Goal: Check status: Check status

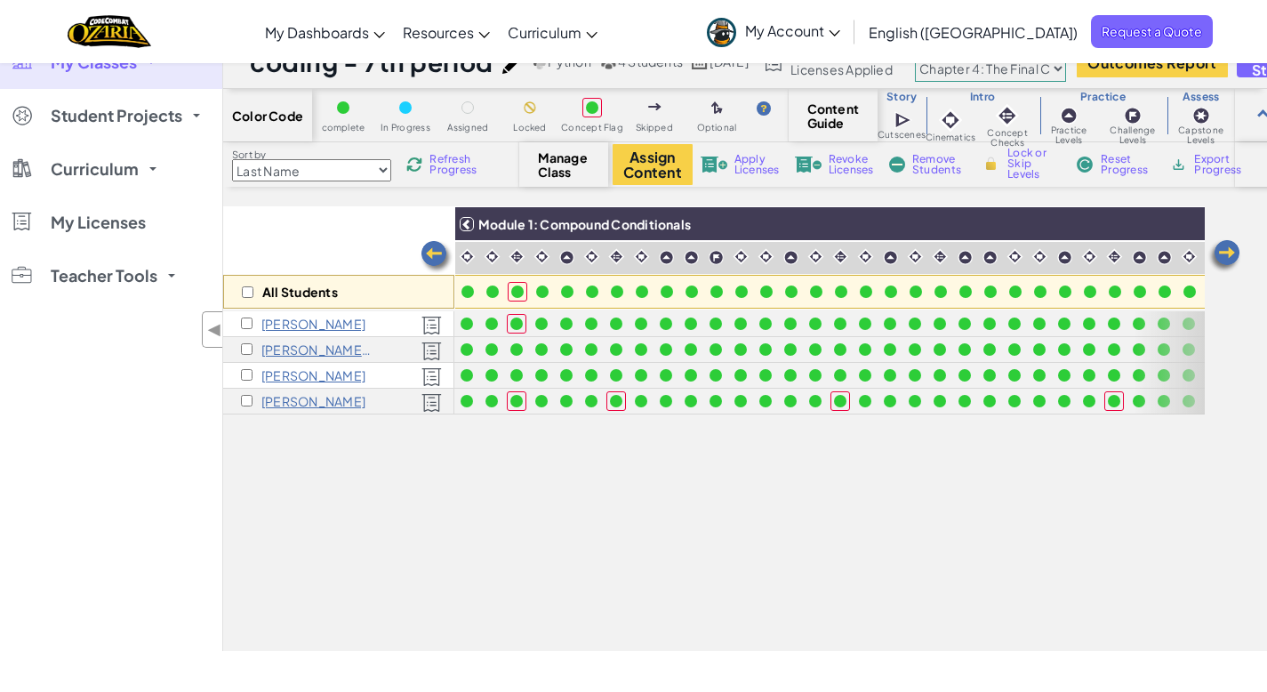
scroll to position [0, 356]
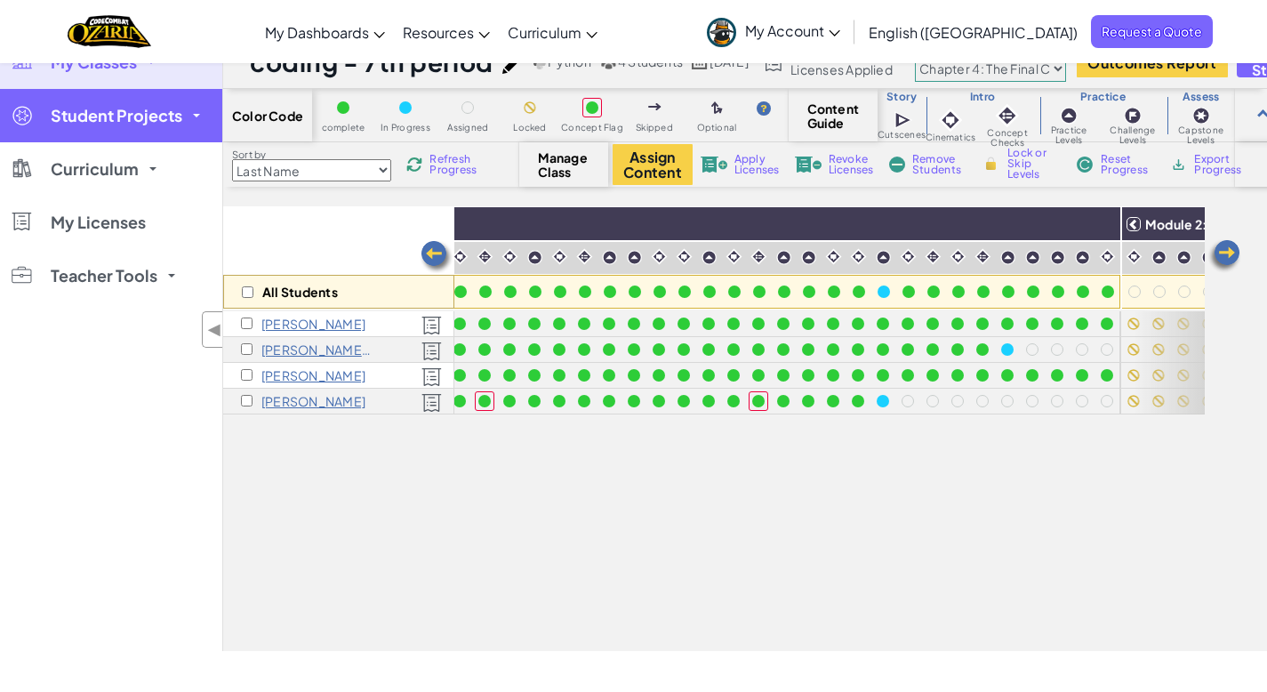
click at [117, 130] on link "Student Projects" at bounding box center [111, 115] width 222 height 53
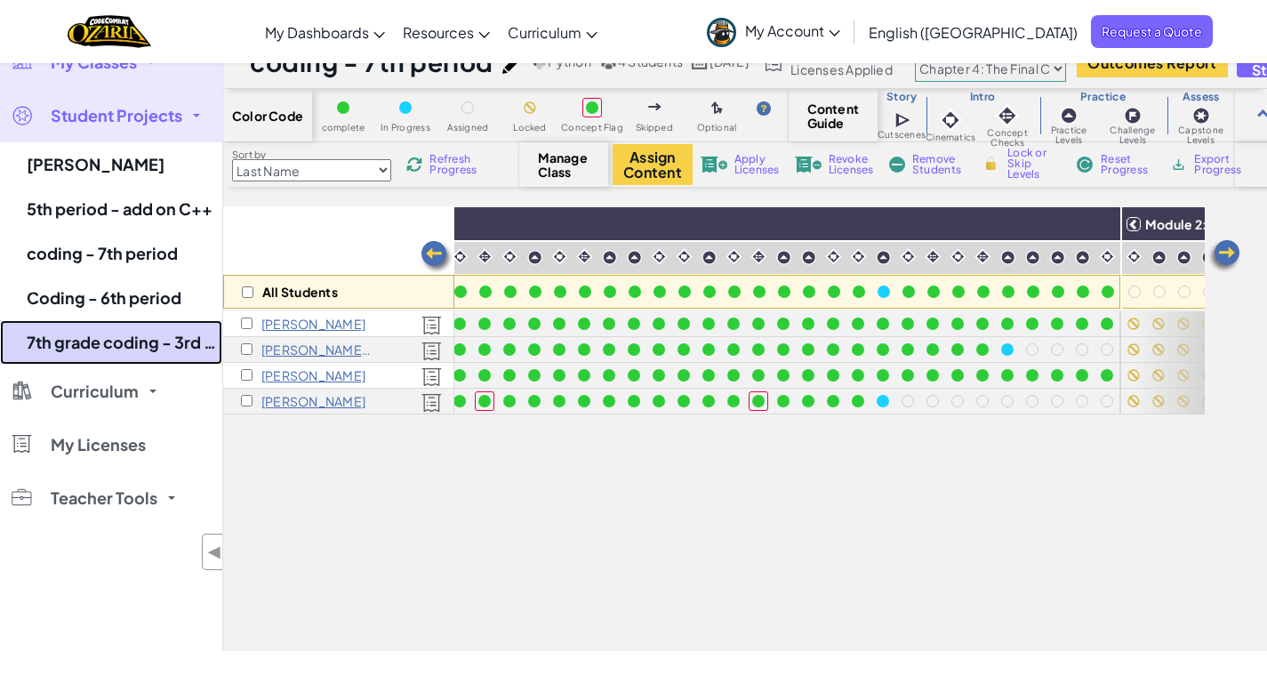
click at [116, 340] on link "7th grade coding - 3rd period" at bounding box center [111, 342] width 222 height 44
select select "5e27600d1c9d440000ac3ee7"
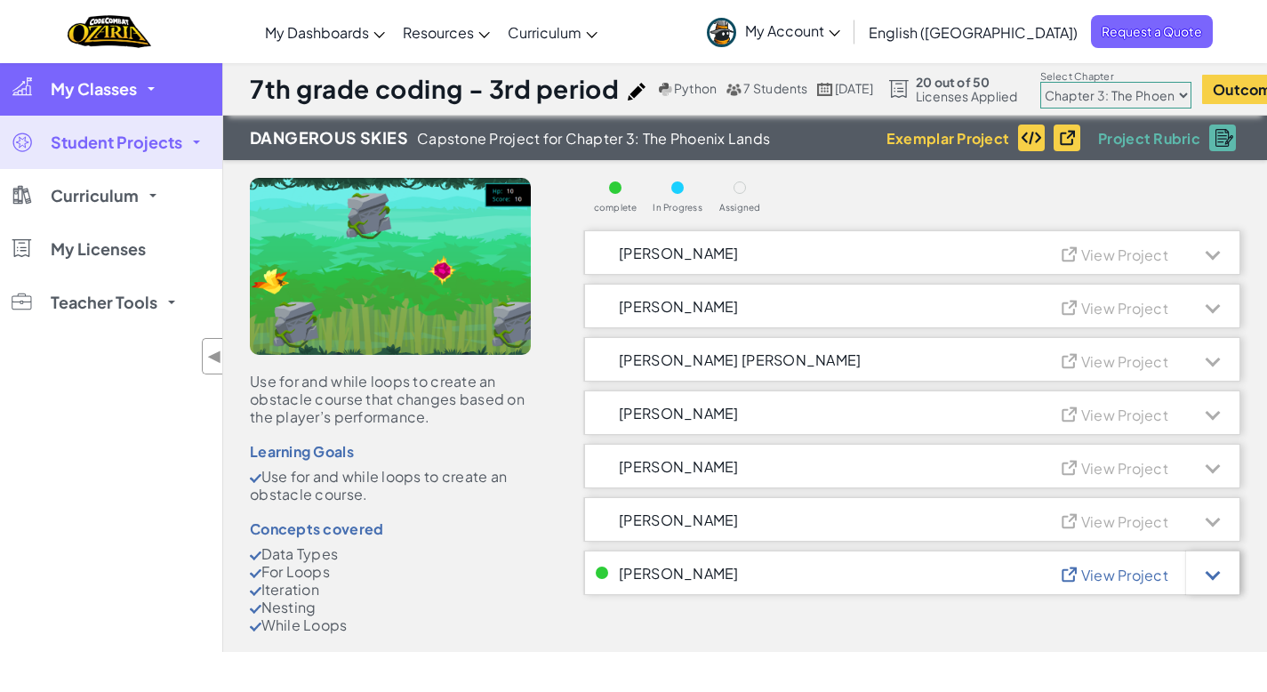
click at [126, 92] on span "My Classes" at bounding box center [94, 89] width 86 height 16
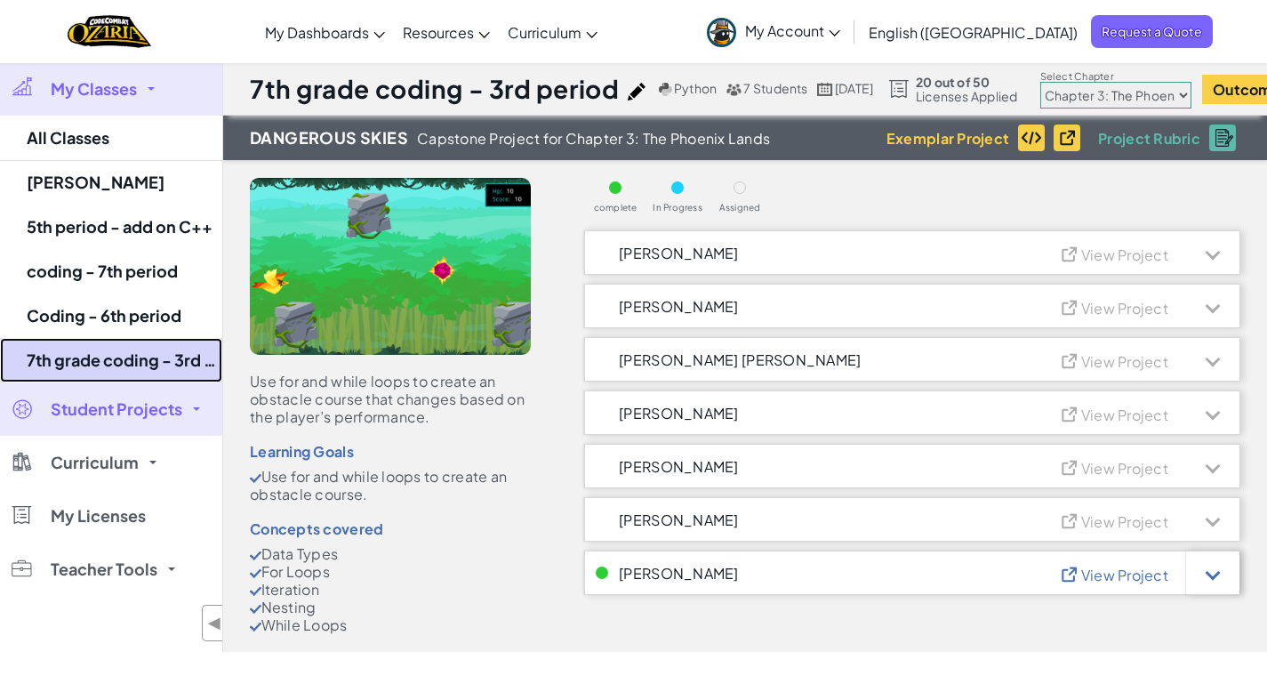
click at [100, 363] on link "7th grade coding - 3rd period" at bounding box center [111, 360] width 222 height 44
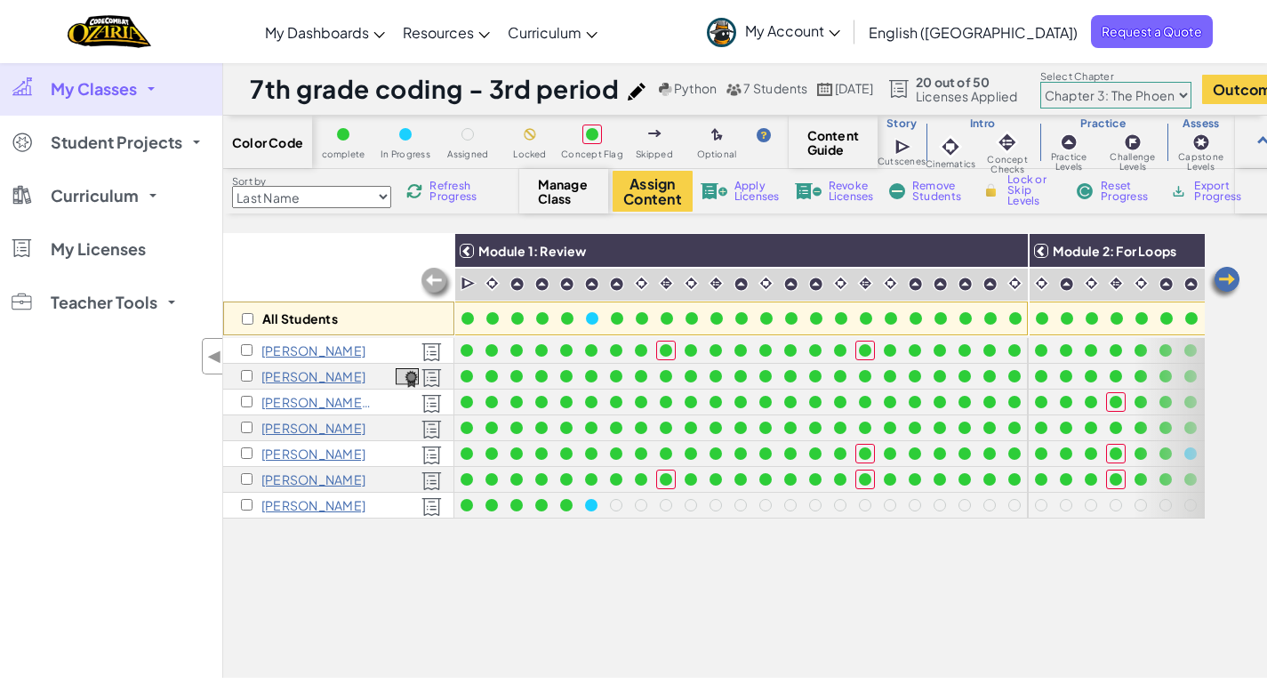
click at [1236, 283] on img at bounding box center [1224, 283] width 36 height 36
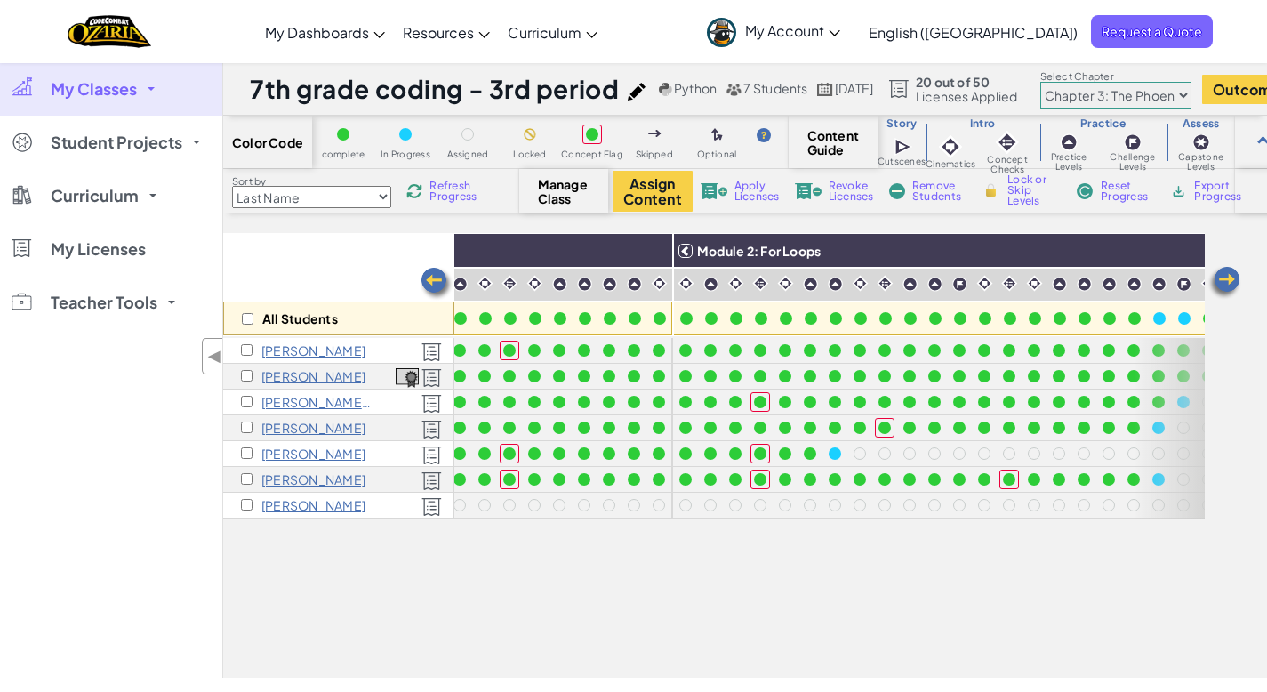
click at [1236, 282] on img at bounding box center [1224, 283] width 36 height 36
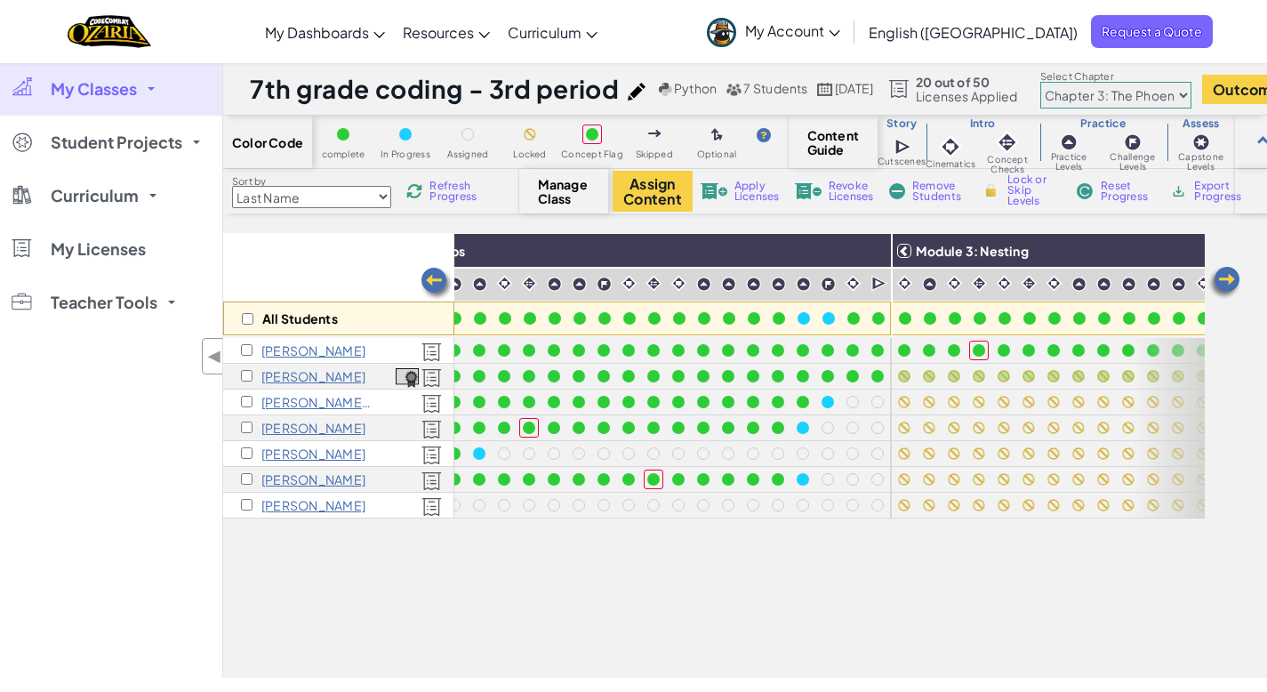
click at [1236, 282] on img at bounding box center [1224, 283] width 36 height 36
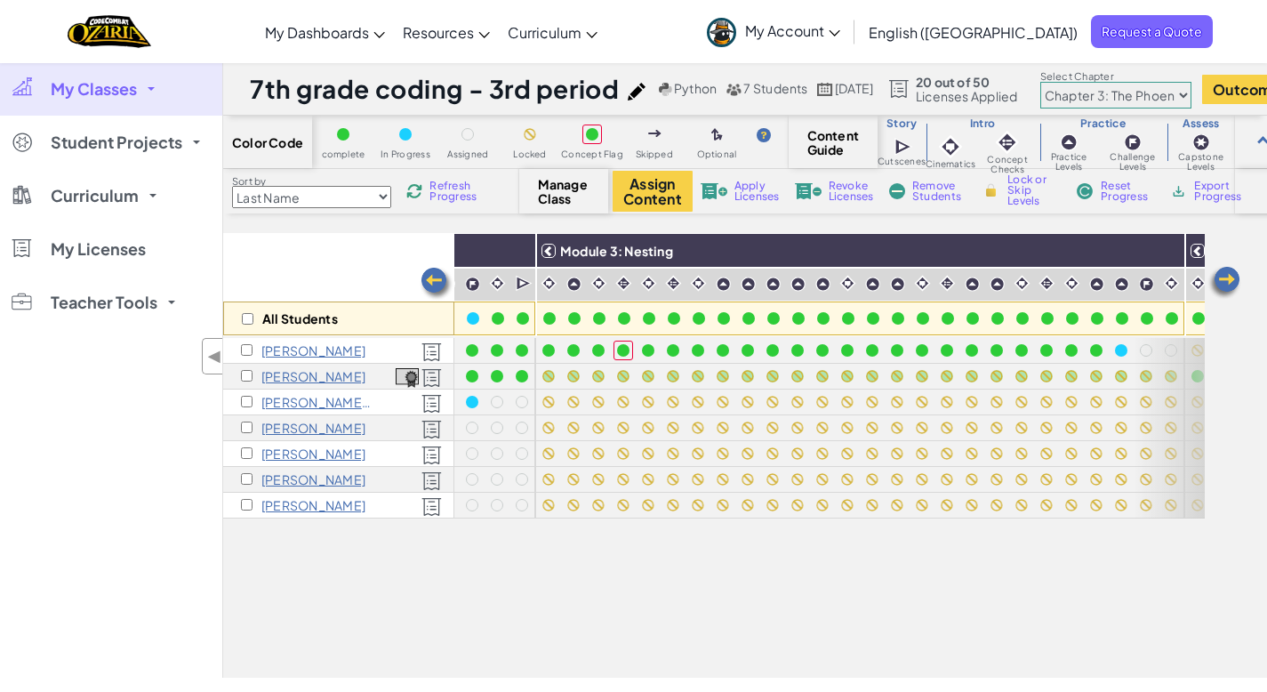
click at [1236, 282] on img at bounding box center [1224, 283] width 36 height 36
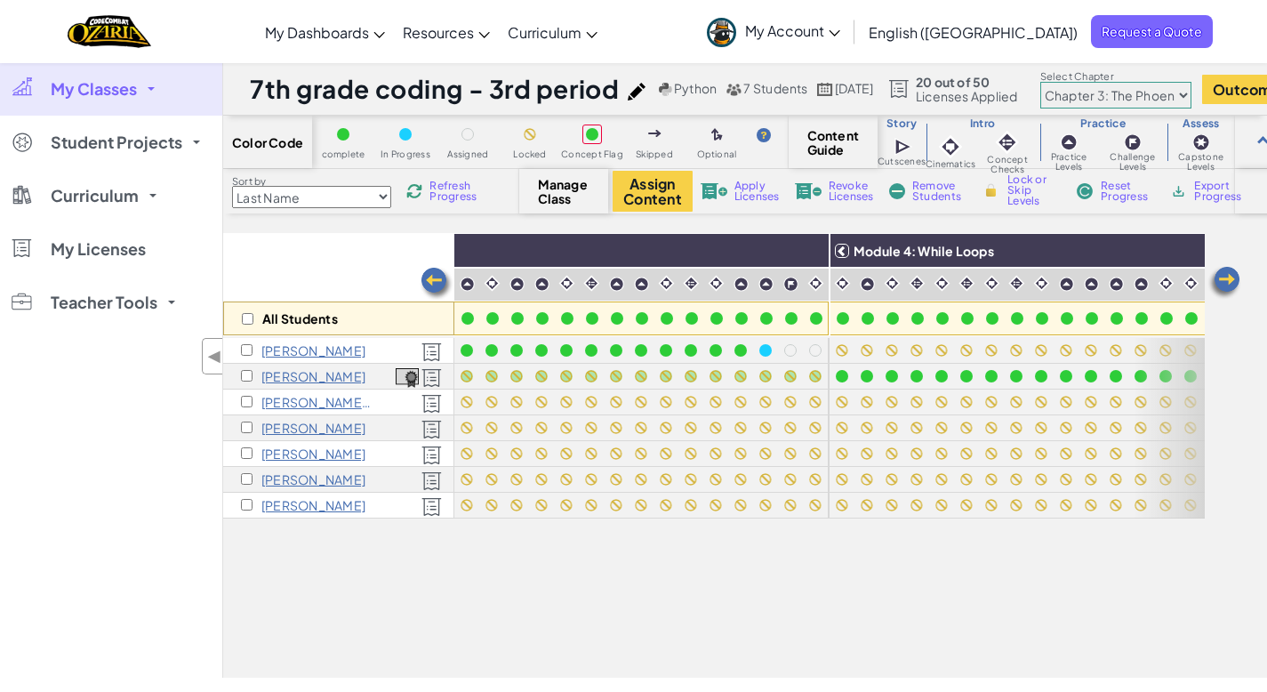
click at [1236, 282] on img at bounding box center [1224, 283] width 36 height 36
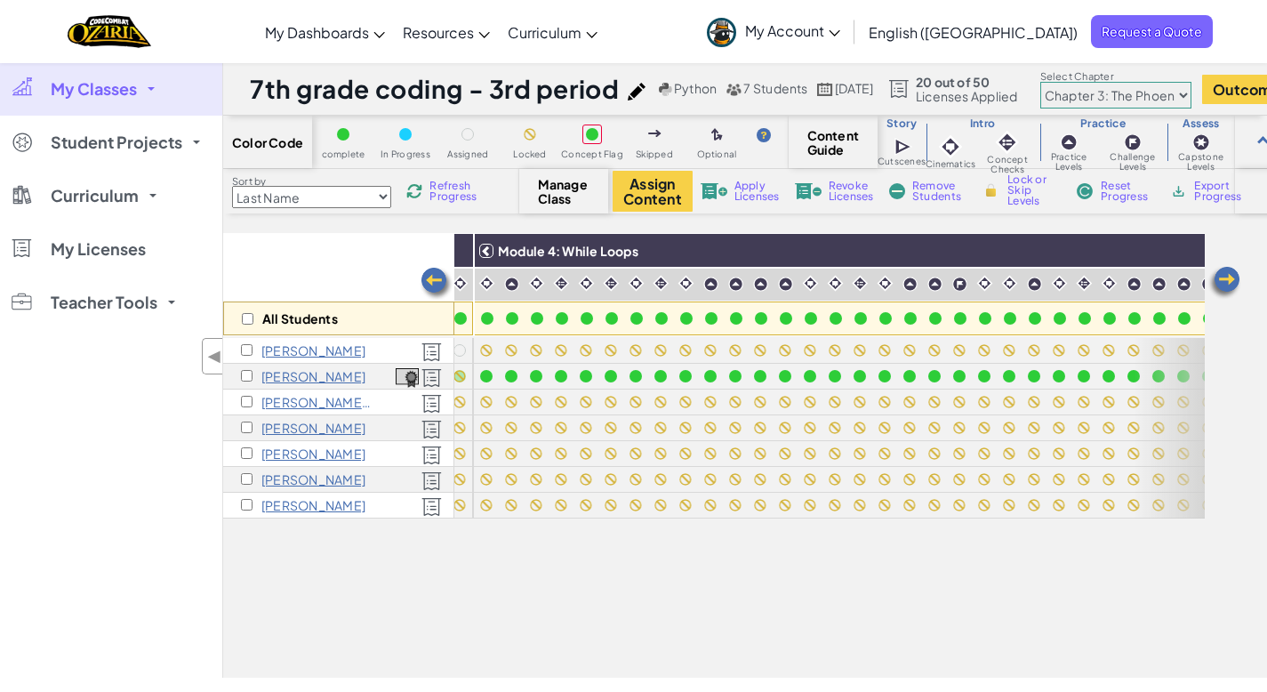
click at [1236, 282] on img at bounding box center [1224, 283] width 36 height 36
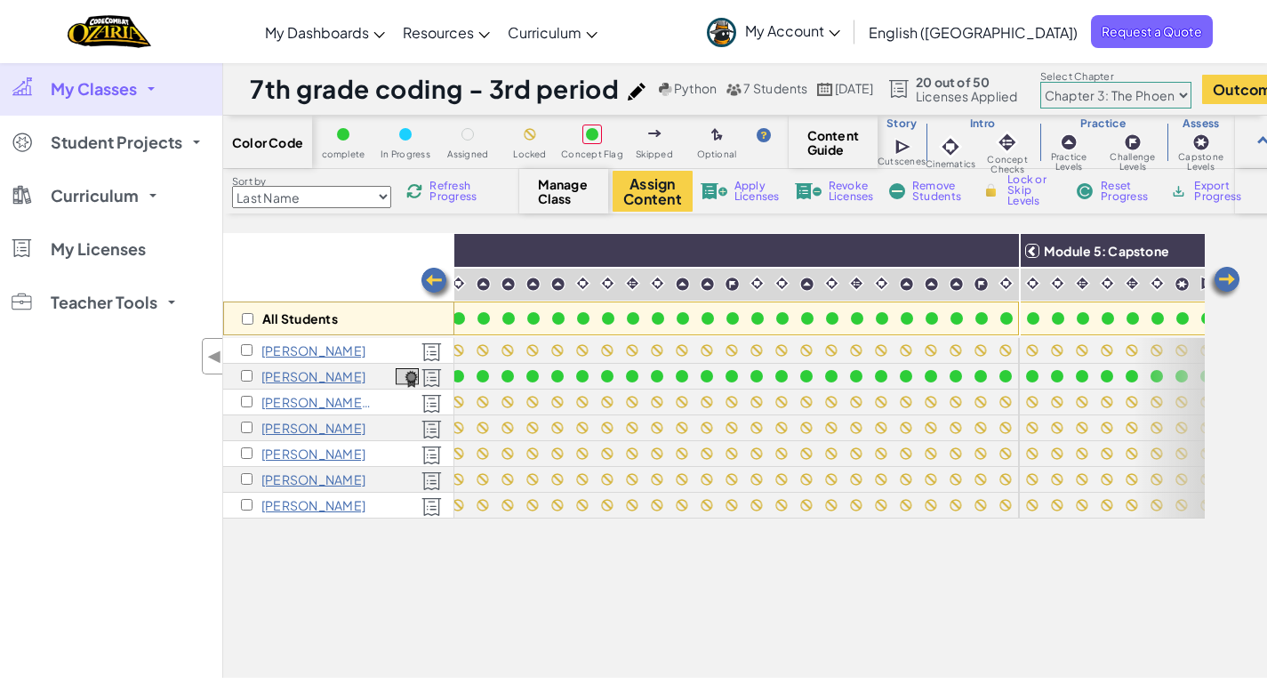
scroll to position [0, 2035]
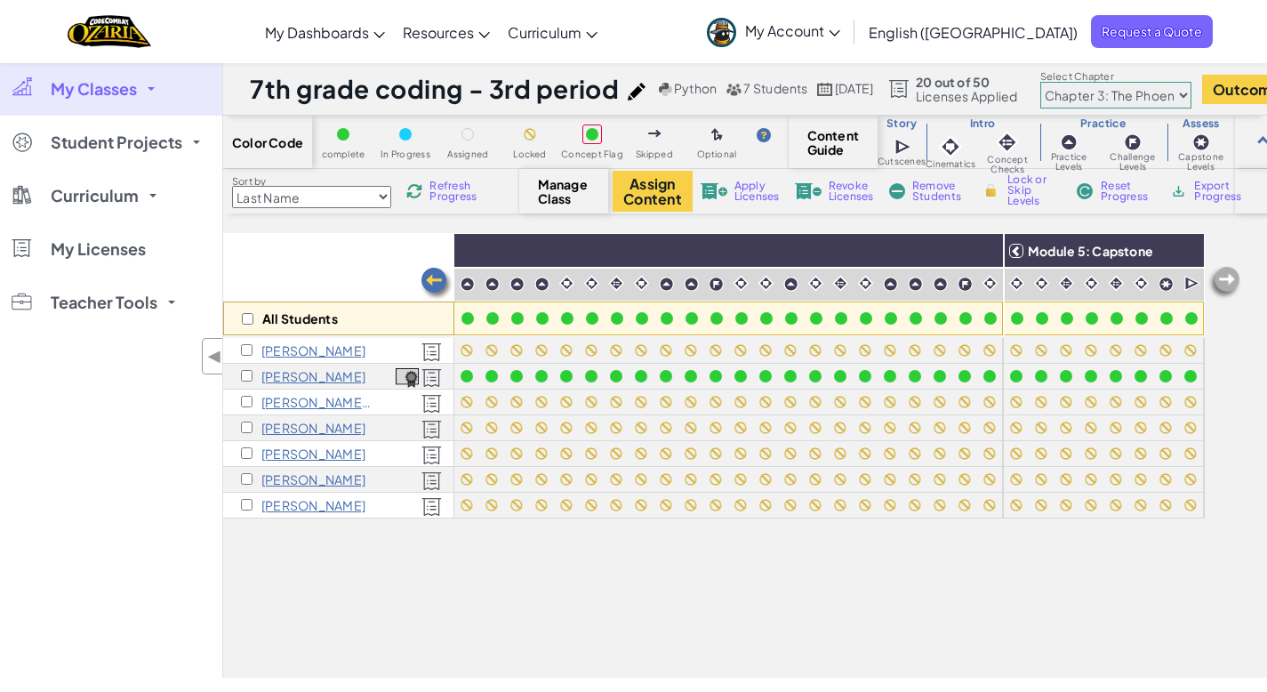
click at [1236, 282] on img at bounding box center [1224, 283] width 36 height 36
click at [1231, 281] on img at bounding box center [1224, 283] width 36 height 36
click at [1191, 92] on select "Chapter 1: Sky Mountain Chapter 2: The Moon Dancers Chapter 3: The Phoenix Land…" at bounding box center [1115, 95] width 151 height 27
click at [1077, 82] on select "Chapter 1: Sky Mountain Chapter 2: The Moon Dancers Chapter 3: The Phoenix Land…" at bounding box center [1115, 95] width 151 height 27
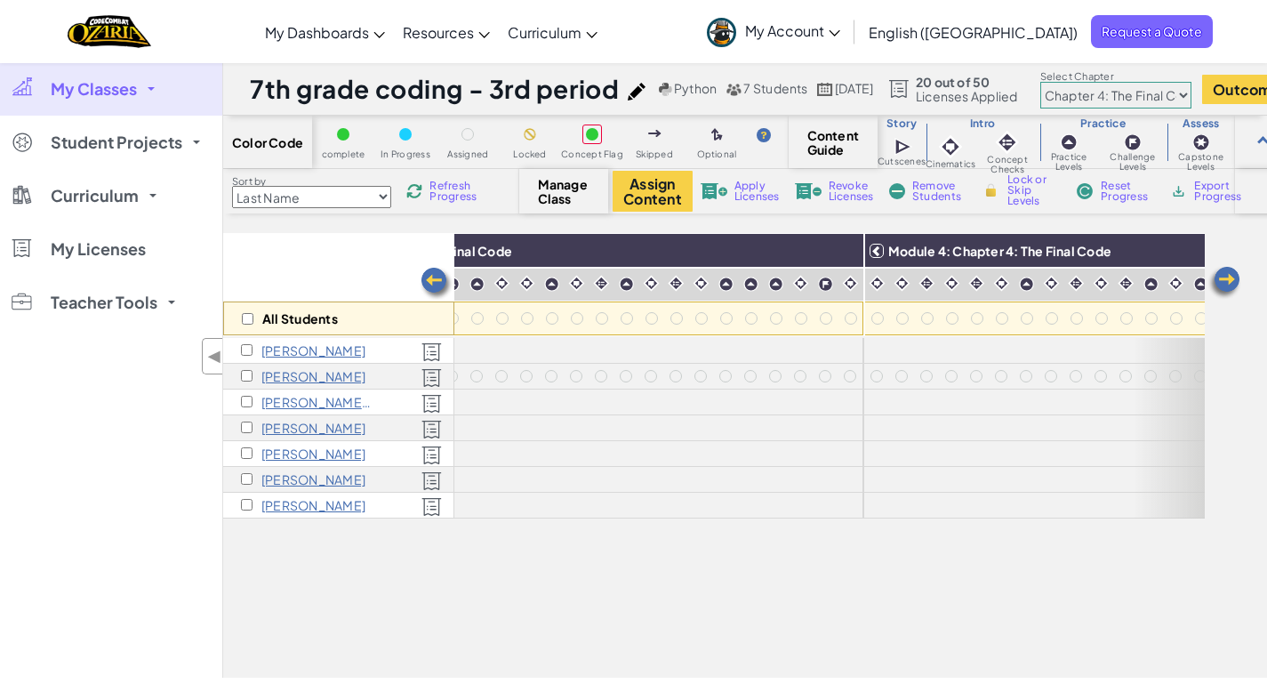
click at [435, 281] on img at bounding box center [437, 284] width 36 height 36
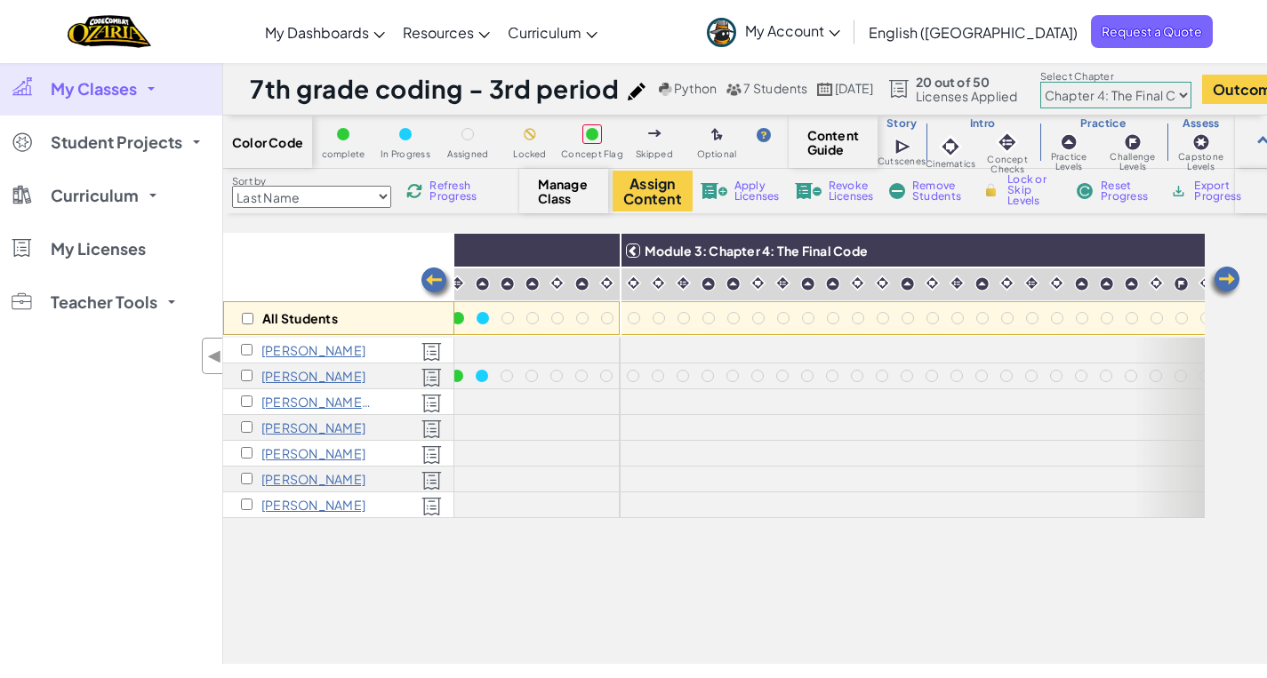
click at [433, 282] on img at bounding box center [437, 284] width 36 height 36
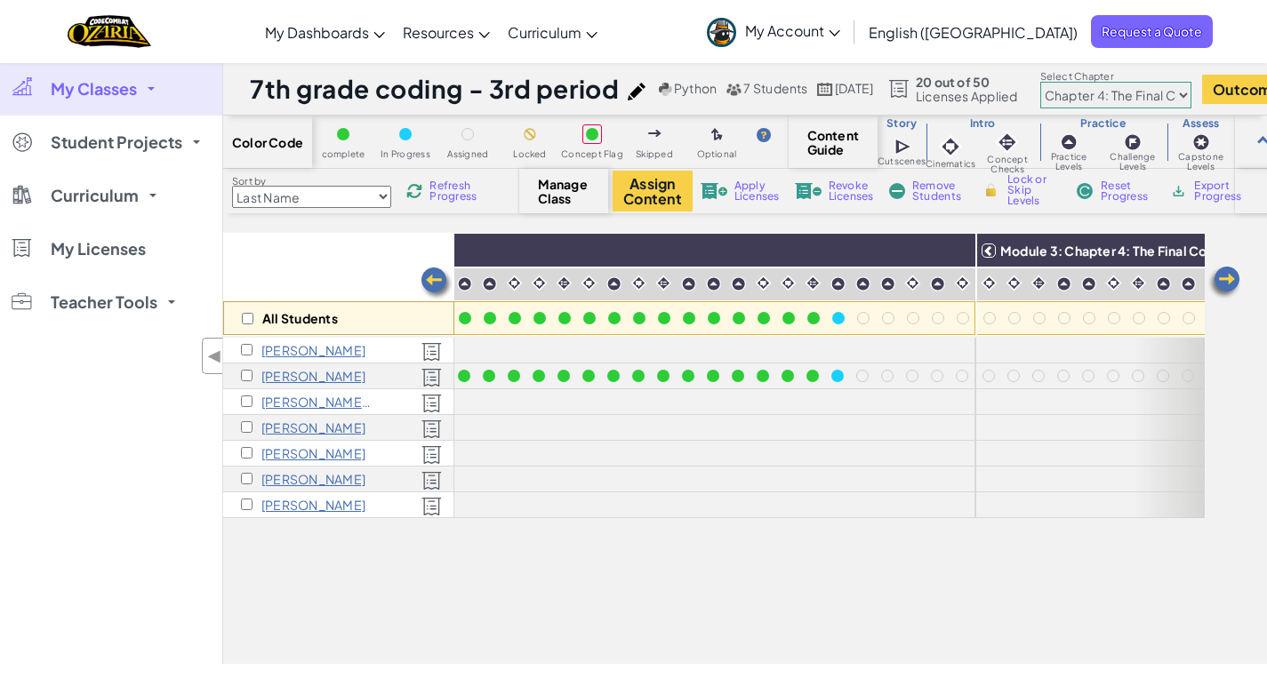
scroll to position [0, 1324]
click at [837, 318] on div at bounding box center [838, 318] width 12 height 12
click at [432, 280] on img at bounding box center [437, 284] width 36 height 36
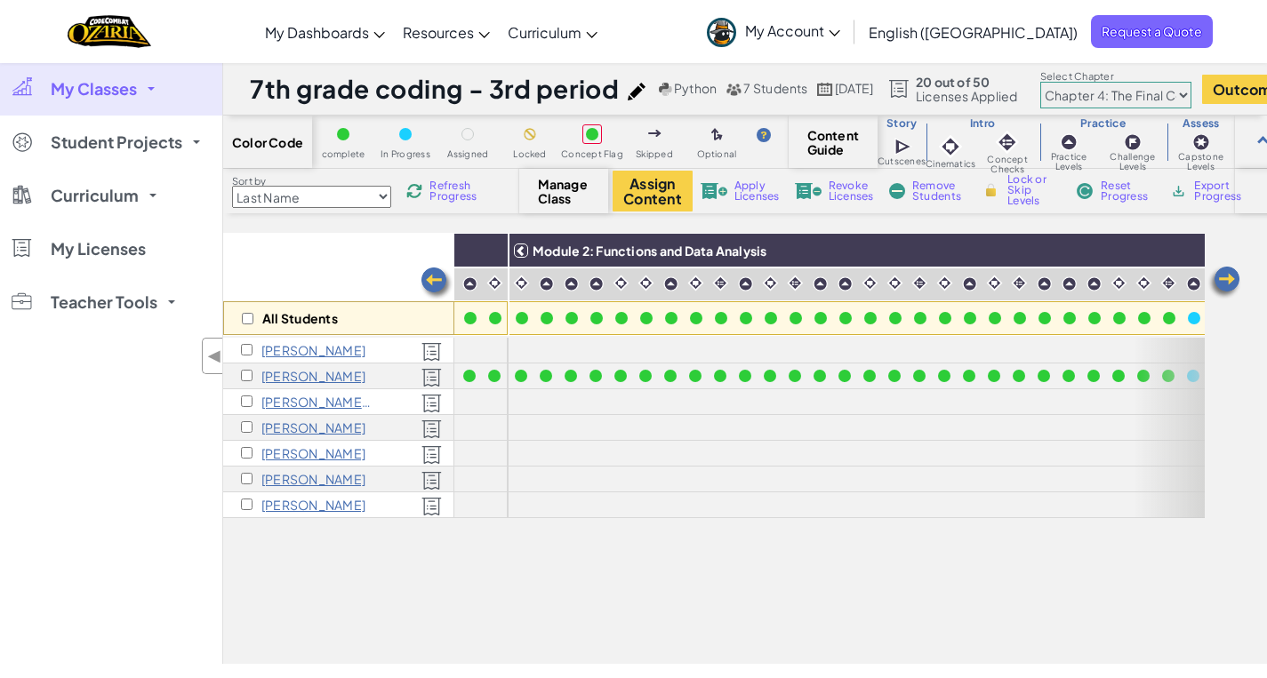
click at [432, 281] on img at bounding box center [437, 284] width 36 height 36
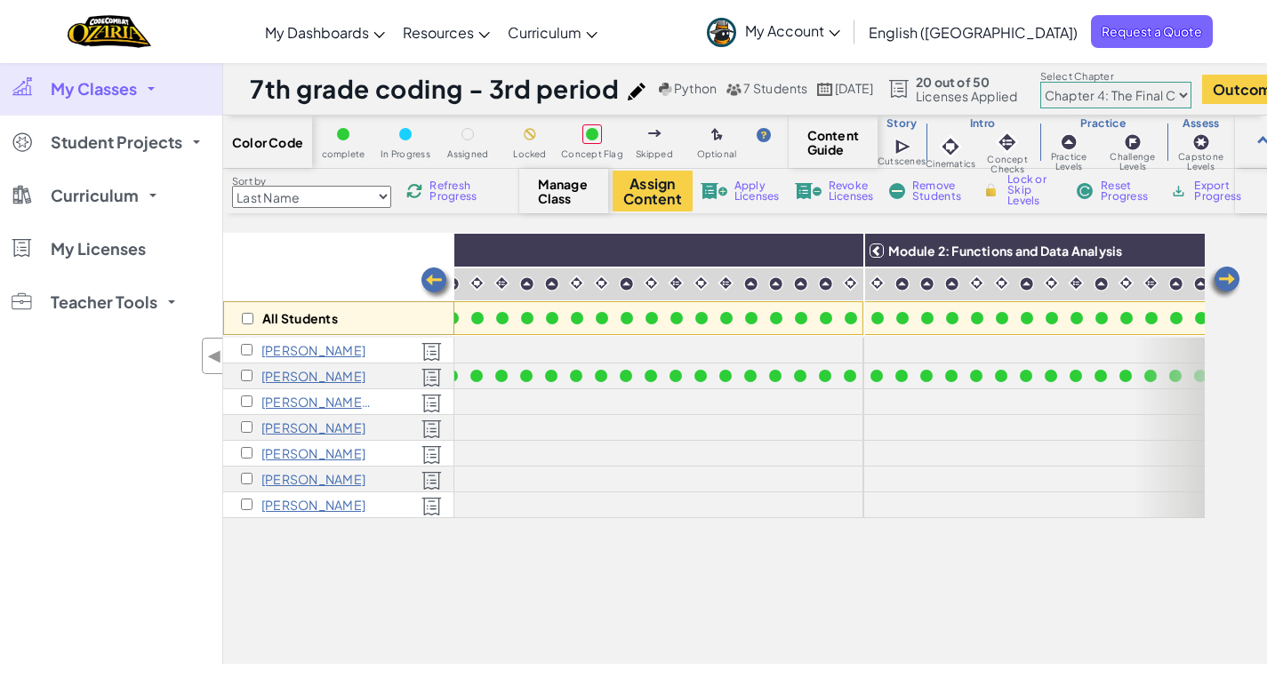
click at [430, 280] on img at bounding box center [437, 284] width 36 height 36
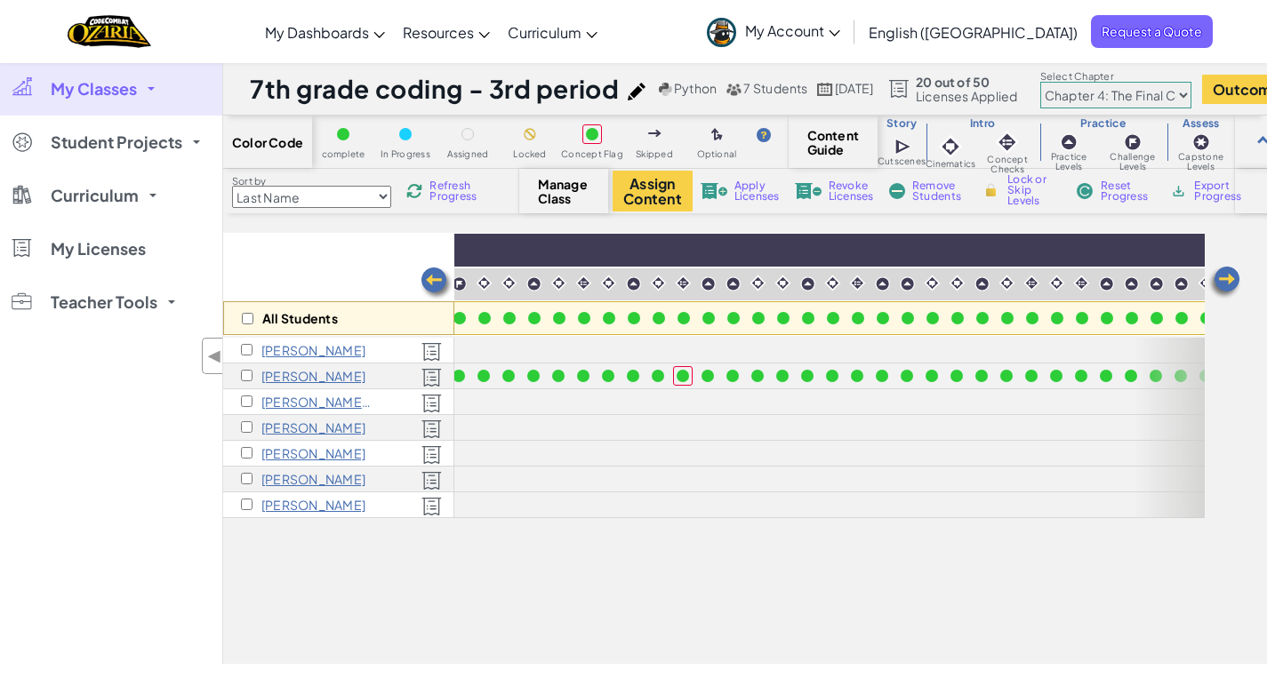
click at [430, 280] on img at bounding box center [437, 284] width 36 height 36
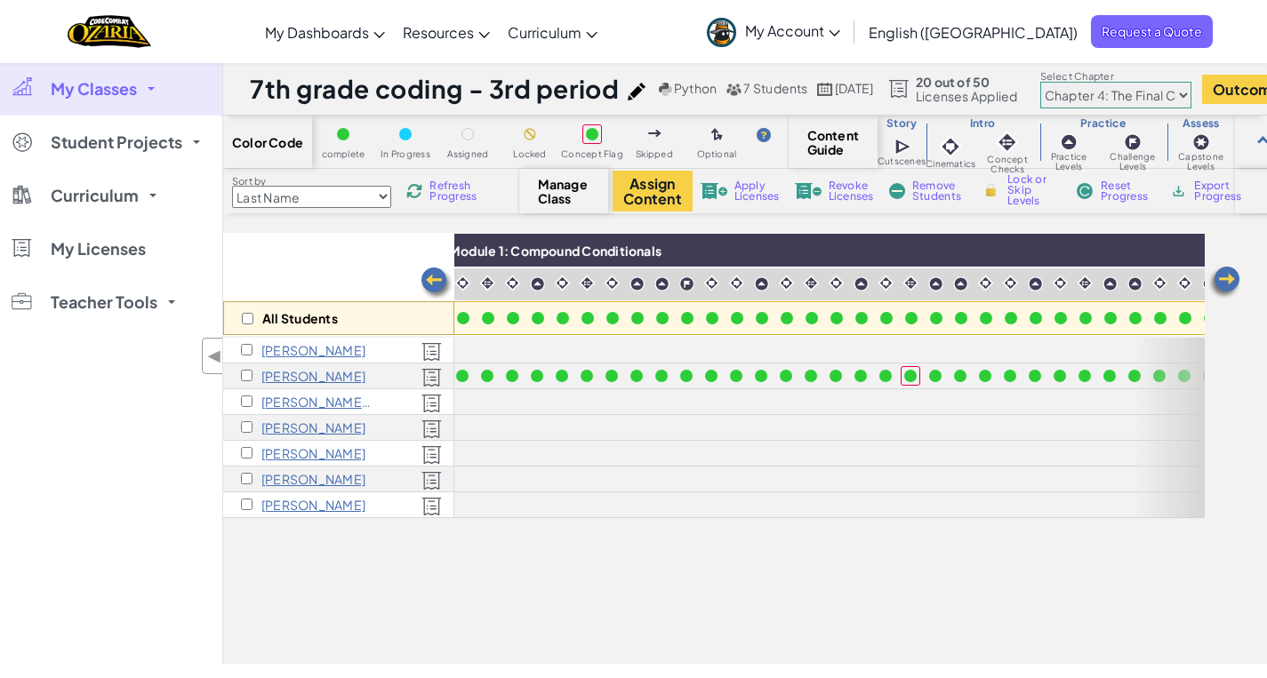
scroll to position [0, 0]
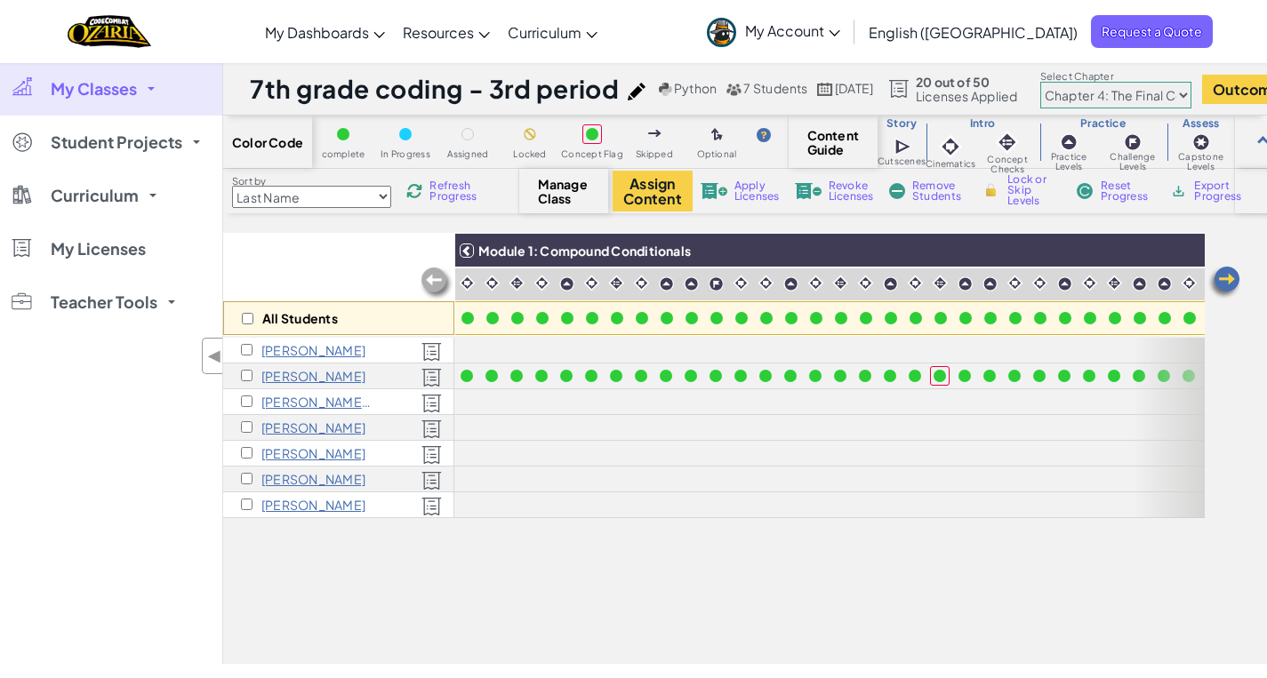
click at [430, 280] on img at bounding box center [437, 284] width 36 height 36
click at [447, 188] on span "Refresh Progress" at bounding box center [456, 190] width 55 height 21
click at [447, 192] on span "Refresh Progress" at bounding box center [456, 190] width 55 height 21
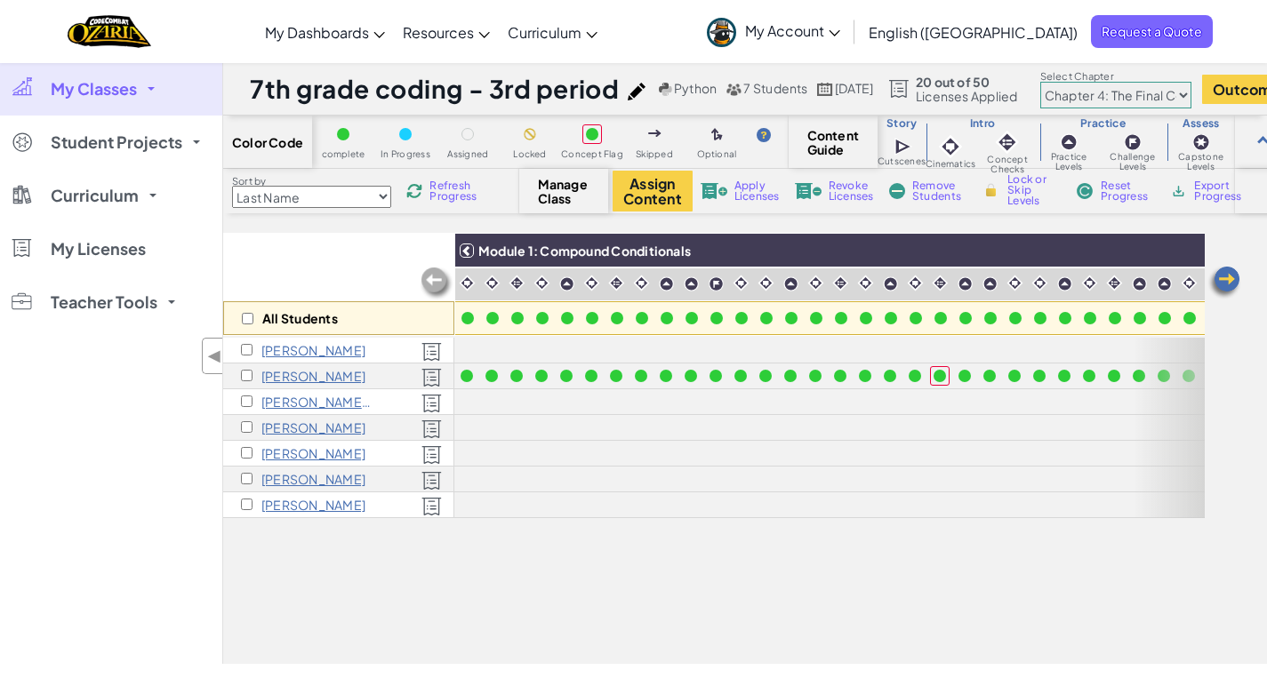
click at [447, 192] on span "Refresh Progress" at bounding box center [456, 190] width 55 height 21
click at [1238, 280] on img at bounding box center [1224, 283] width 36 height 36
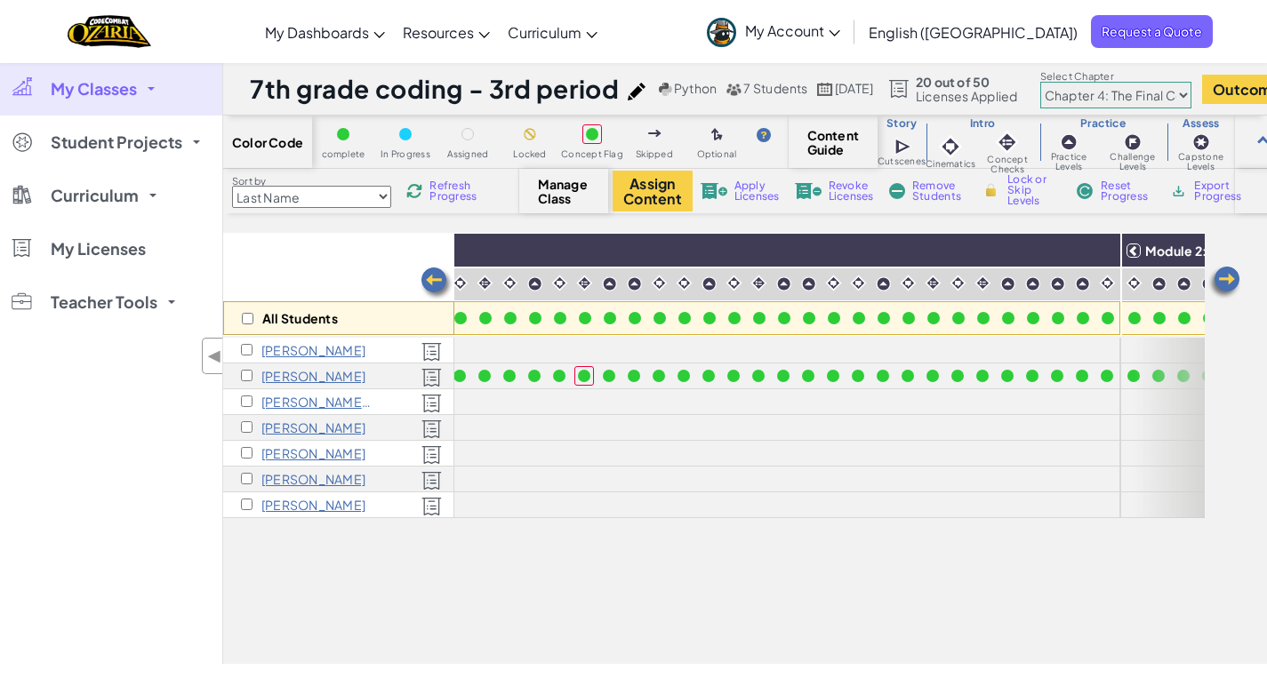
click at [1238, 280] on img at bounding box center [1224, 283] width 36 height 36
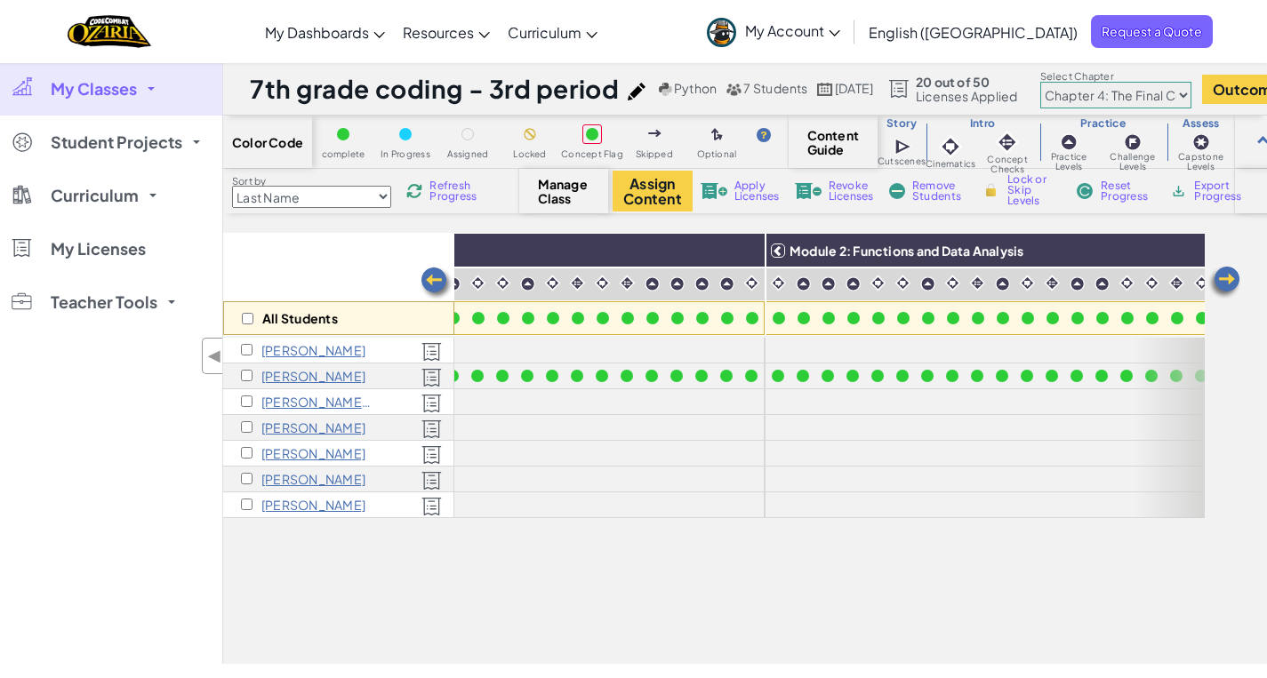
click at [1238, 280] on img at bounding box center [1224, 283] width 36 height 36
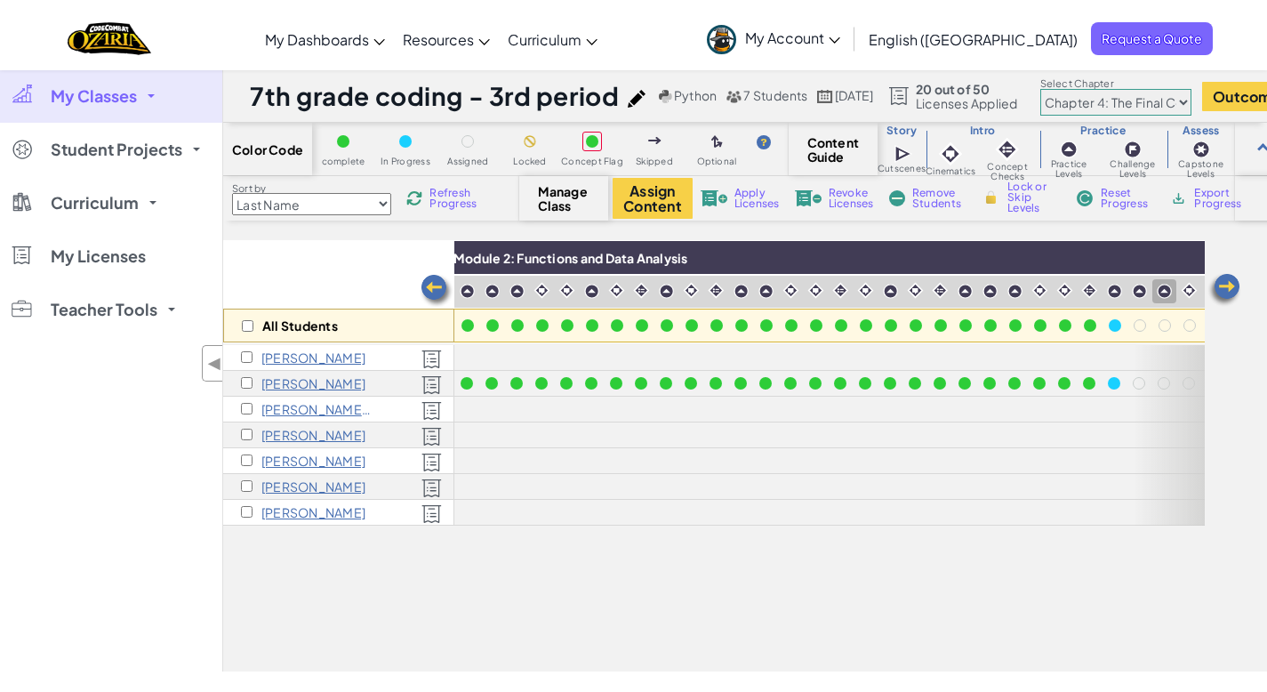
scroll to position [0, 1067]
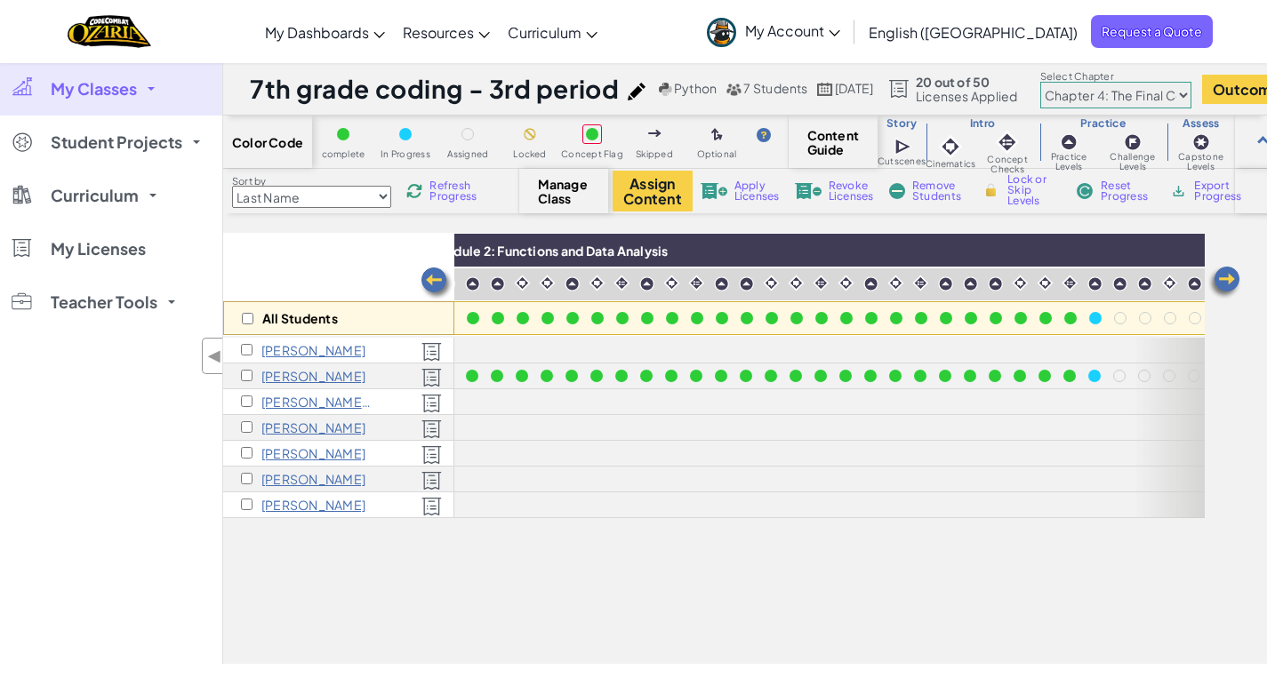
click at [470, 187] on span "Refresh Progress" at bounding box center [456, 190] width 55 height 21
click at [456, 188] on span "Refresh Progress" at bounding box center [456, 190] width 55 height 21
click at [1191, 93] on select "Chapter 1: Sky Mountain Chapter 2: The Moon Dancers Chapter 3: The Phoenix Land…" at bounding box center [1115, 95] width 151 height 27
select select "5e27600d1c9d440000ac3ee7"
click at [1077, 82] on select "Chapter 1: Sky Mountain Chapter 2: The Moon Dancers Chapter 3: The Phoenix Land…" at bounding box center [1115, 95] width 151 height 27
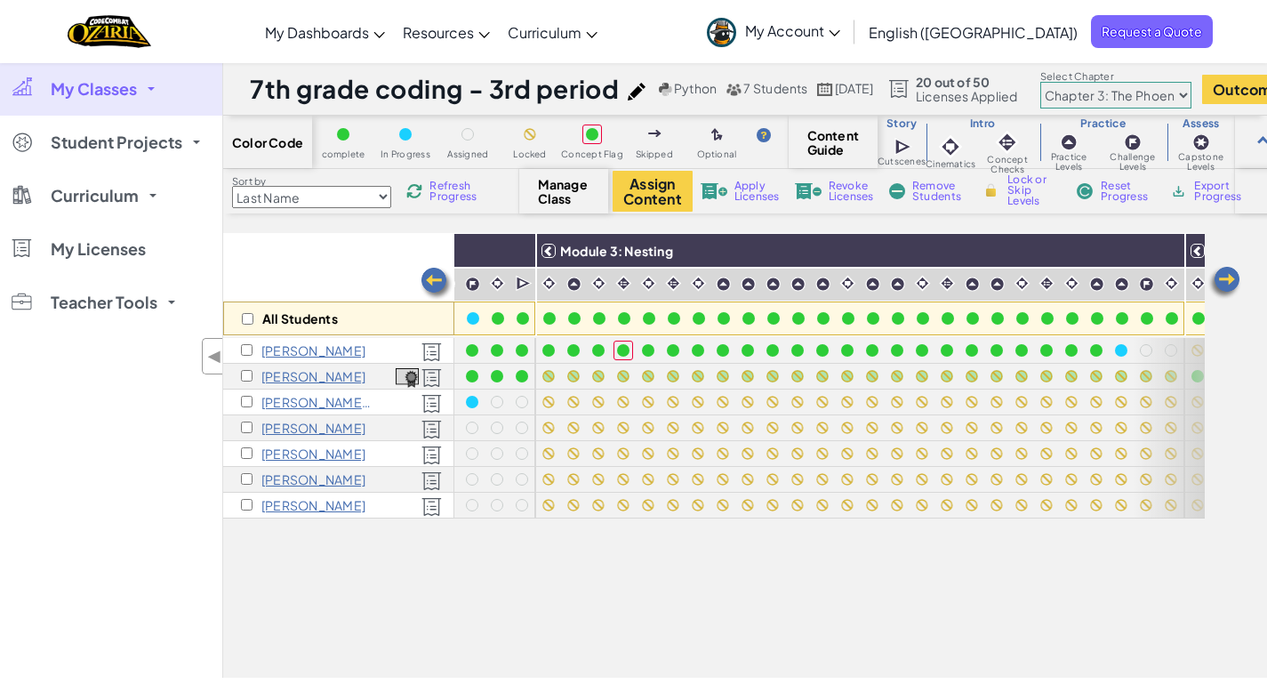
click at [1224, 284] on img at bounding box center [1224, 283] width 36 height 36
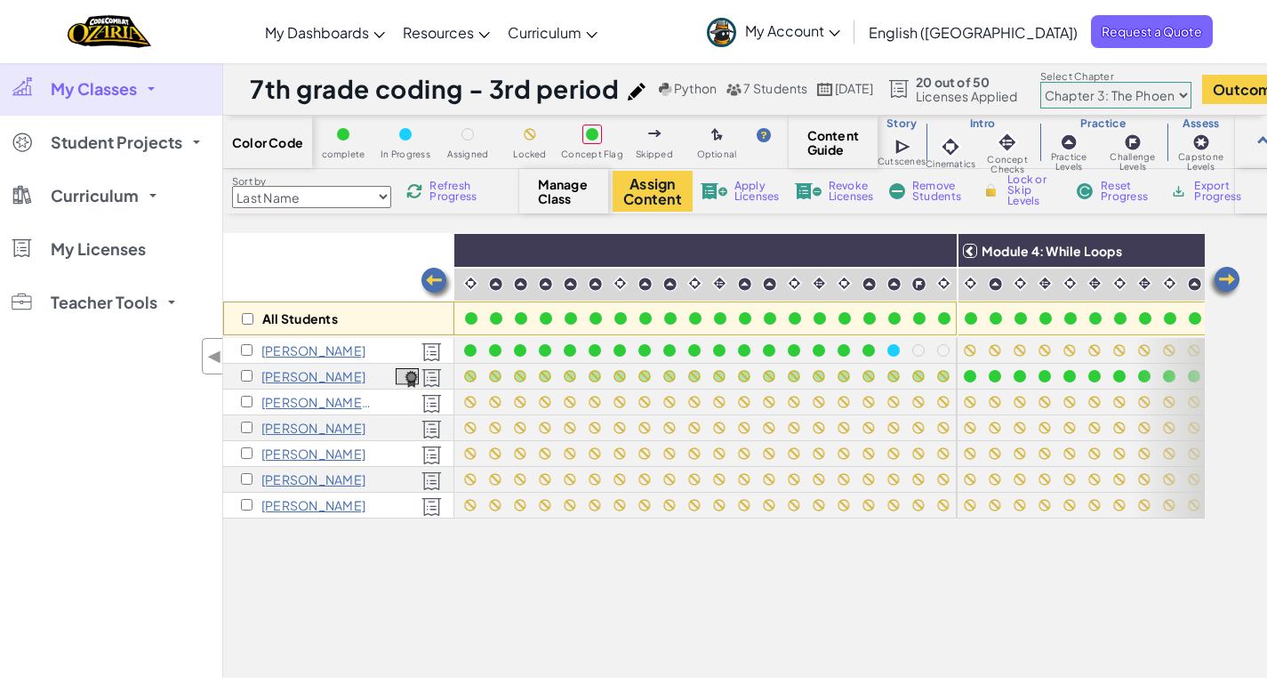
scroll to position [0, 1422]
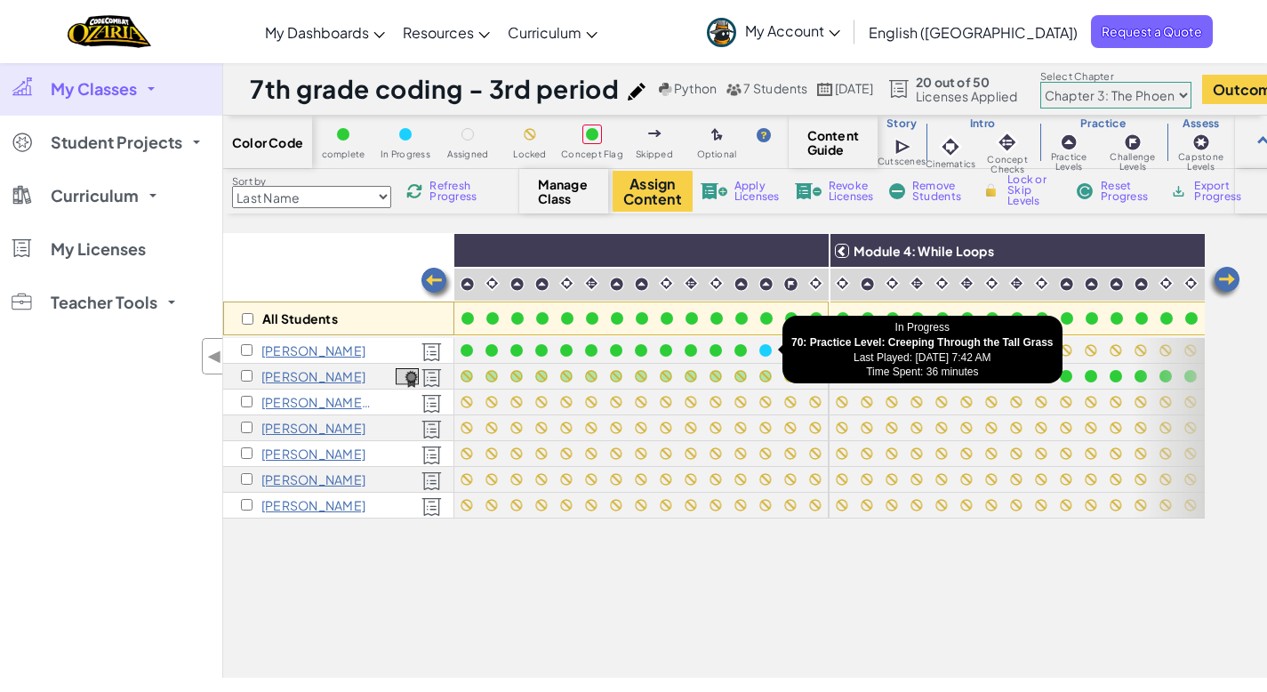
click at [765, 348] on div at bounding box center [765, 350] width 12 height 12
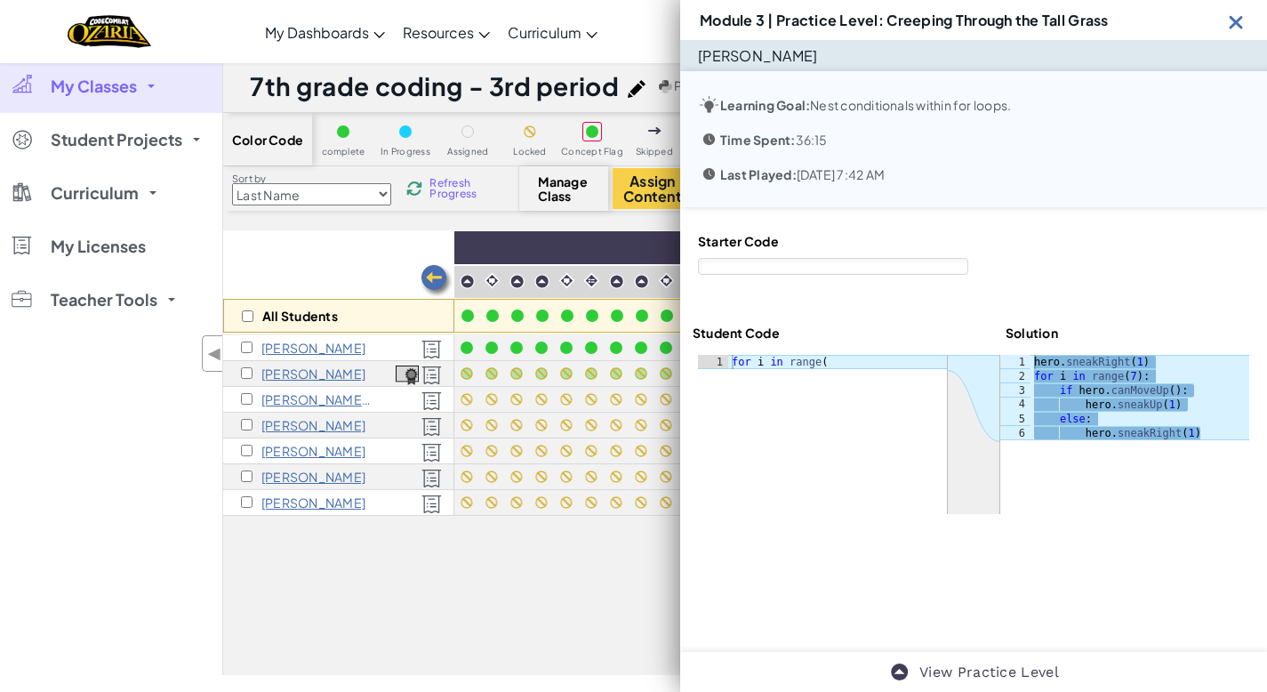
scroll to position [4, 0]
